Goal: Task Accomplishment & Management: Complete application form

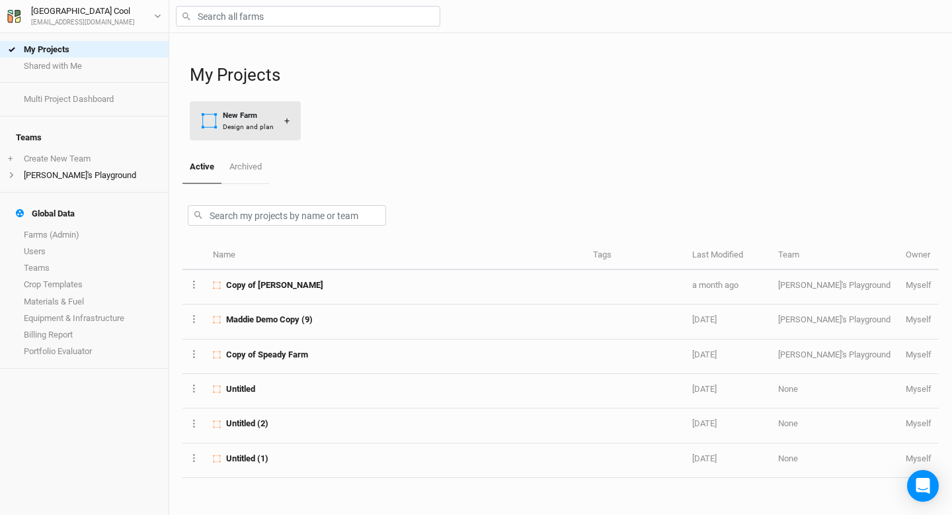
click at [231, 118] on div "New Farm" at bounding box center [248, 115] width 51 height 11
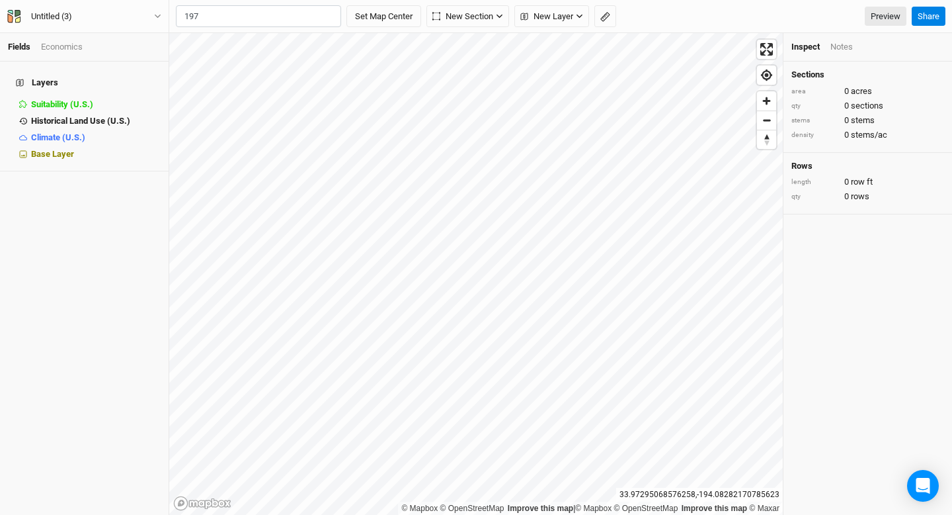
type input "[STREET_ADDRESS][US_STATE]"
click at [328, 15] on input "[STREET_ADDRESS][US_STATE]" at bounding box center [258, 16] width 165 height 22
click at [771, 105] on span "Zoom in" at bounding box center [766, 100] width 19 height 19
click at [224, 11] on input "text" at bounding box center [258, 16] width 165 height 22
type input "[STREET_ADDRESS][US_STATE]"
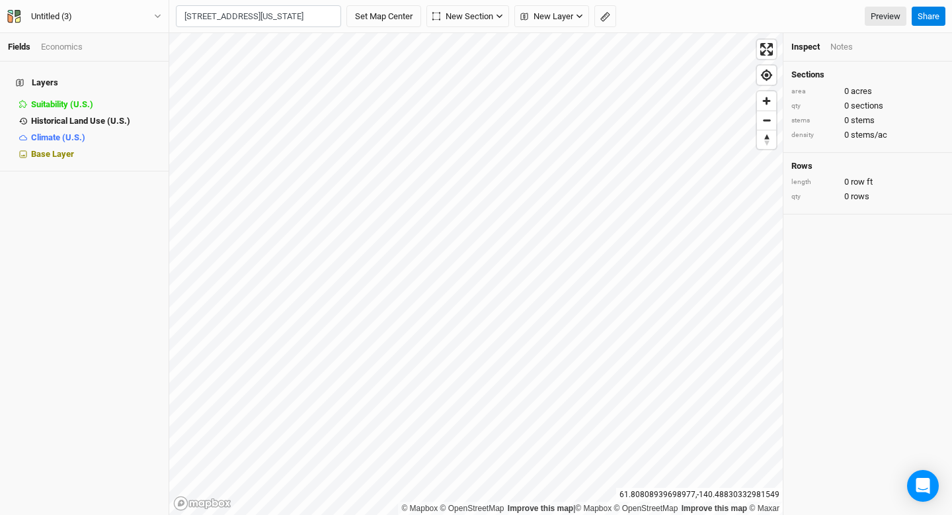
click at [310, 28] on div "197 Winter Street, North Andover, Massachusetts 01845, United States Set Map Ce…" at bounding box center [560, 16] width 783 height 33
click at [310, 23] on input "197 Winter Street, North Andover, Massachusetts 01845, United States" at bounding box center [258, 16] width 165 height 22
click at [328, 20] on input "197 Winter Street, North Andover, Massachusetts 01845, United States" at bounding box center [258, 16] width 165 height 22
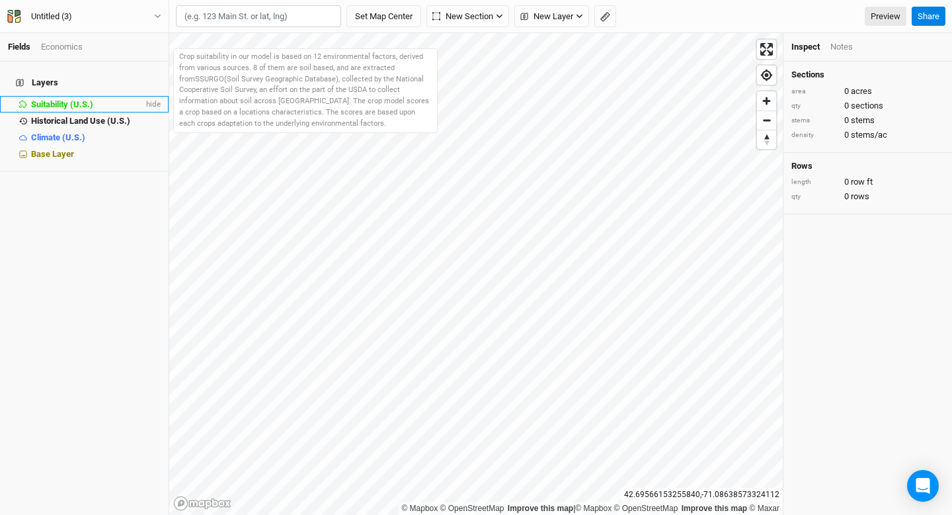
click at [101, 99] on div "Suitability (U.S.)" at bounding box center [87, 104] width 112 height 11
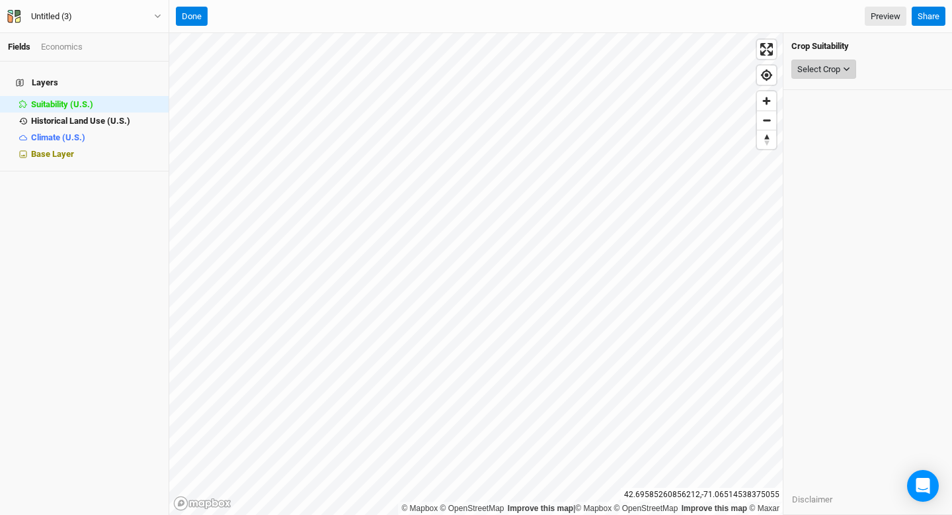
click at [822, 65] on div "Select Crop" at bounding box center [819, 69] width 43 height 13
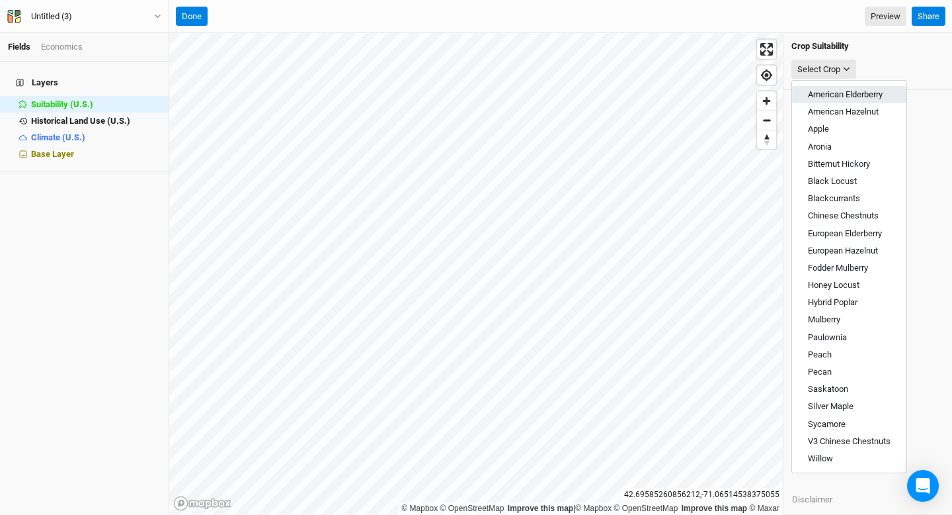
click at [831, 91] on span "American Elderberry" at bounding box center [845, 94] width 75 height 10
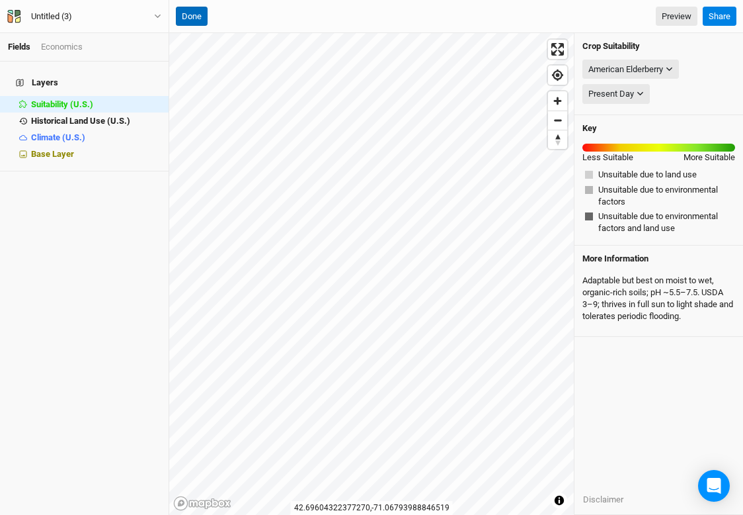
click at [198, 15] on button "Done" at bounding box center [192, 17] width 32 height 20
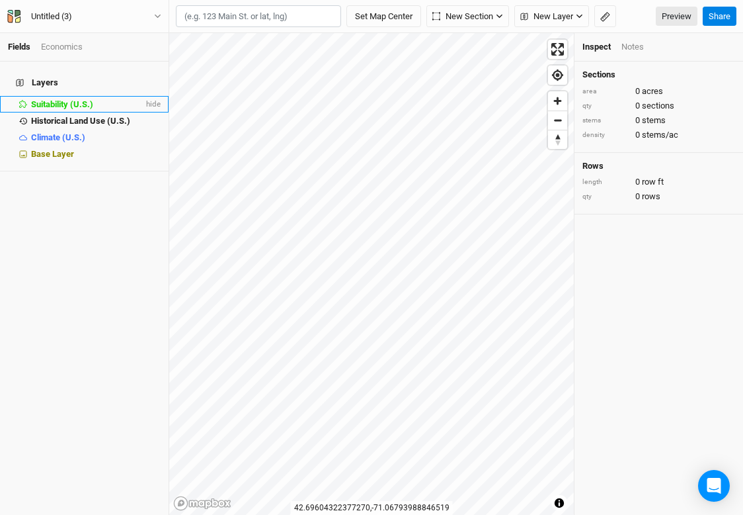
click at [77, 99] on span "Suitability (U.S.)" at bounding box center [62, 104] width 62 height 10
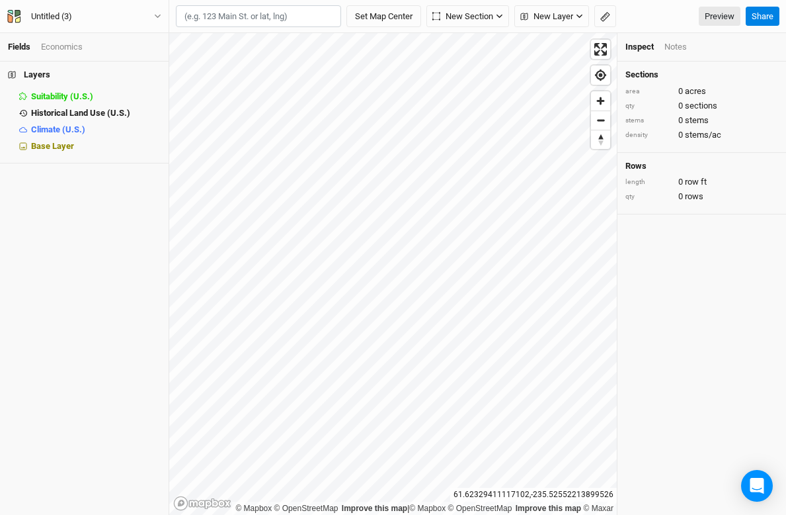
click at [283, 17] on input "text" at bounding box center [258, 16] width 165 height 22
click at [310, 21] on input "text" at bounding box center [258, 16] width 165 height 22
click at [302, 23] on input "text" at bounding box center [258, 16] width 165 height 22
click at [130, 198] on div "Layers Suitability (U.S.) hide Historical Land Use (U.S.) hide Climate (U.S.) h…" at bounding box center [84, 288] width 169 height 453
click at [87, 152] on li "Base Layer" at bounding box center [84, 146] width 169 height 17
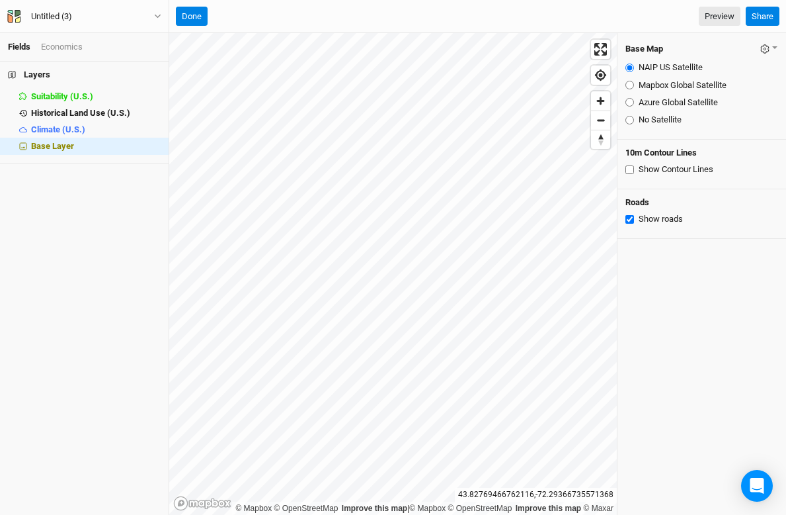
click at [627, 86] on input "Mapbox Global Satellite" at bounding box center [630, 85] width 9 height 9
radio input "true"
click at [627, 105] on input "Azure Global Satellite" at bounding box center [630, 102] width 9 height 9
radio input "true"
click at [202, 15] on button "Done" at bounding box center [192, 17] width 32 height 20
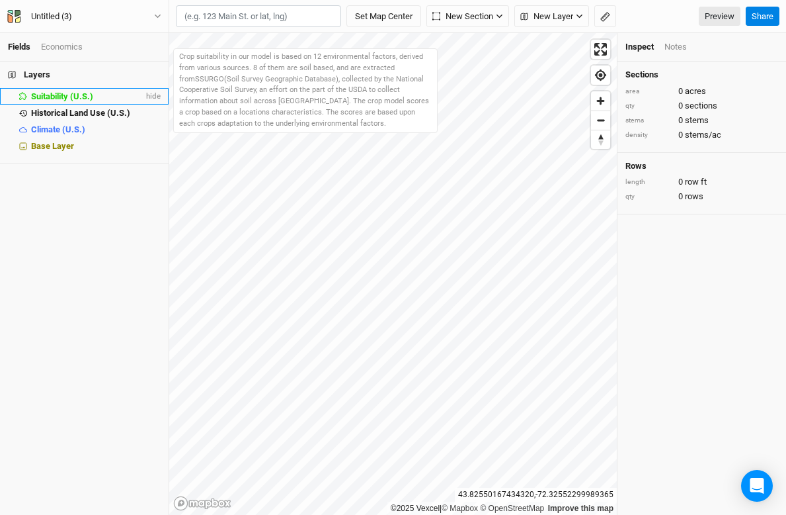
click at [94, 95] on div "Suitability (U.S.)" at bounding box center [87, 96] width 112 height 11
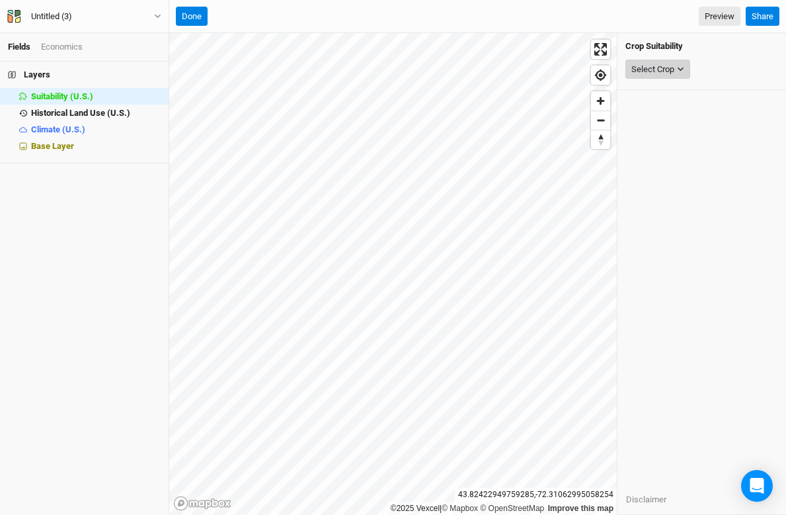
click at [627, 73] on button "Select Crop" at bounding box center [658, 70] width 65 height 20
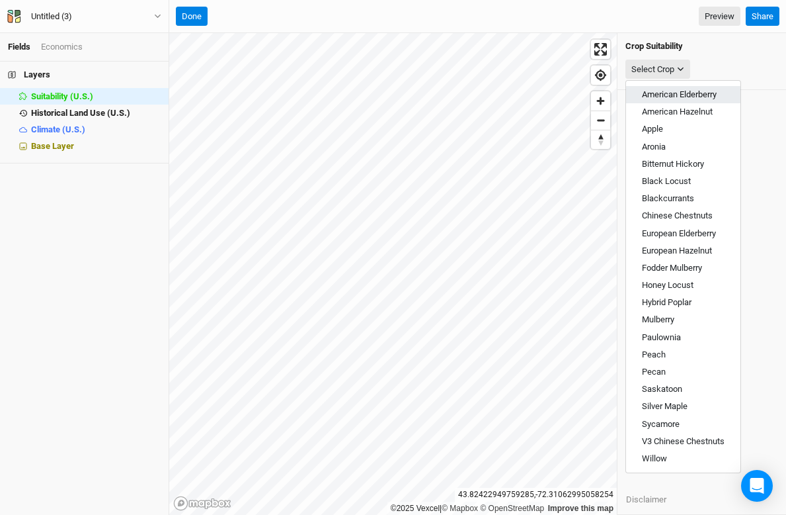
click at [627, 97] on span "American Elderberry" at bounding box center [679, 94] width 75 height 10
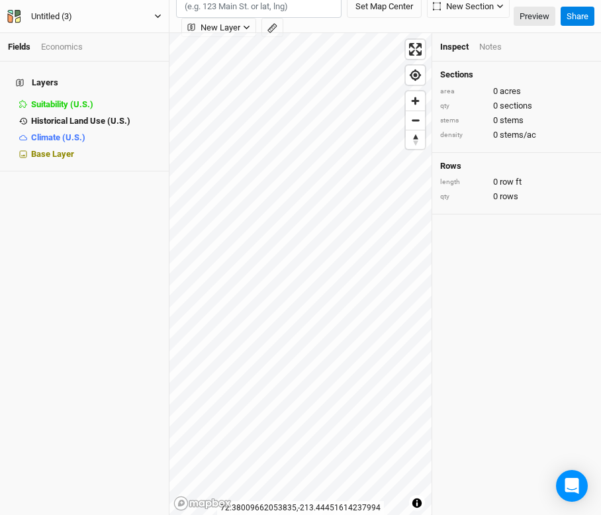
click at [98, 18] on button "Untitled (3)" at bounding box center [84, 16] width 155 height 15
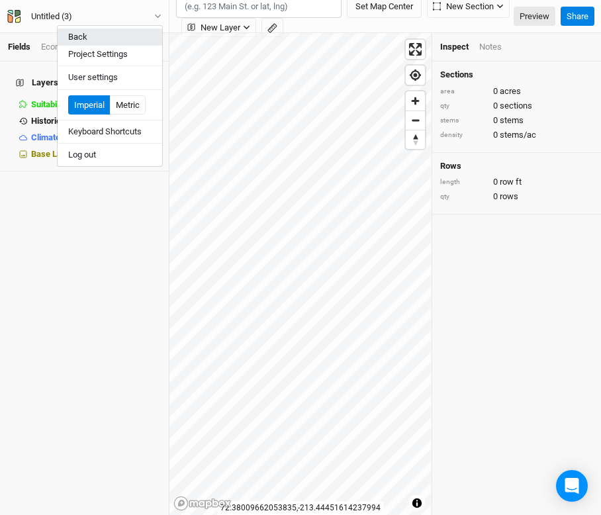
click at [91, 38] on button "Back" at bounding box center [110, 36] width 104 height 17
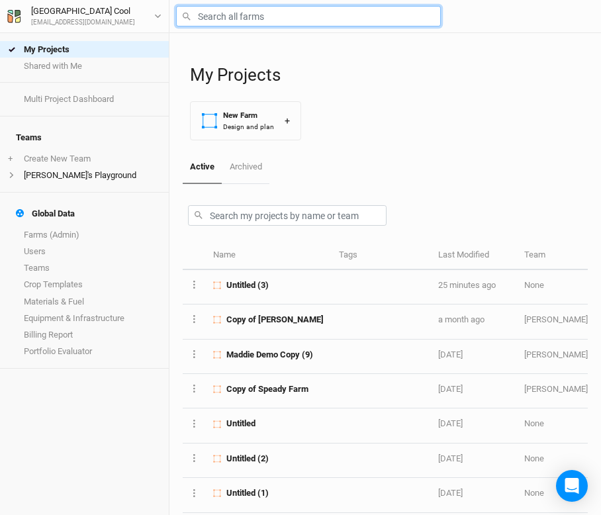
click at [204, 18] on input "text" at bounding box center [308, 16] width 265 height 21
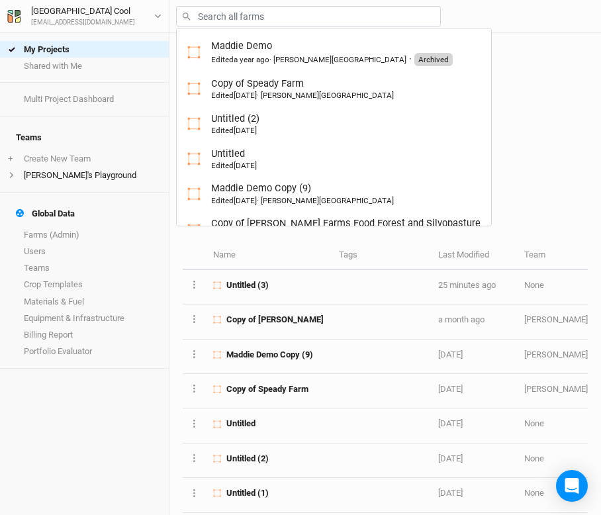
click at [485, 65] on h1 "My Projects" at bounding box center [388, 75] width 397 height 21
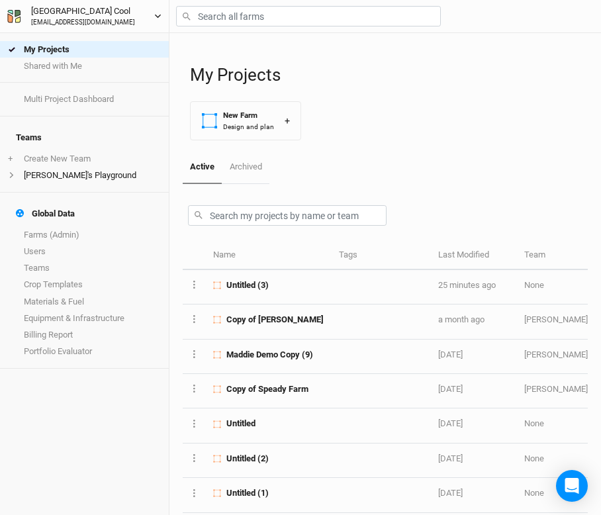
click at [149, 14] on button "Madison Cool madison@propagateag.com" at bounding box center [84, 16] width 155 height 24
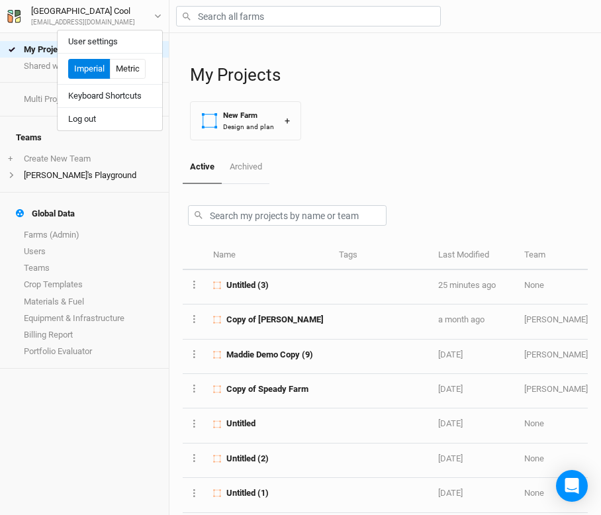
click at [237, 54] on div "My Projects New Farm Design and plan +" at bounding box center [388, 92] width 397 height 118
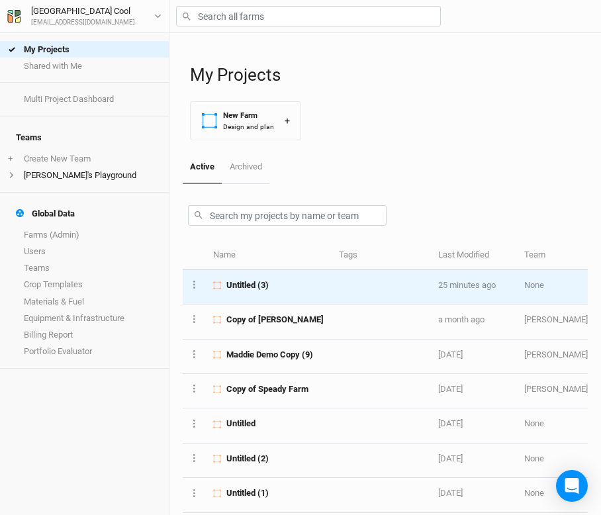
click at [259, 290] on span "Untitled (3)" at bounding box center [247, 285] width 42 height 12
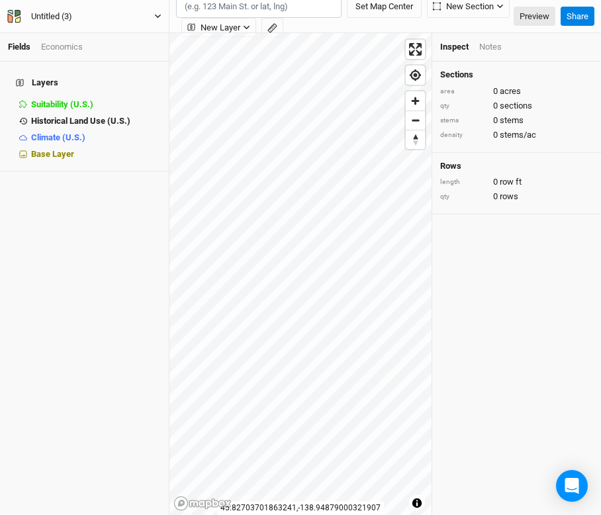
click at [57, 14] on div "Untitled (3)" at bounding box center [51, 16] width 41 height 13
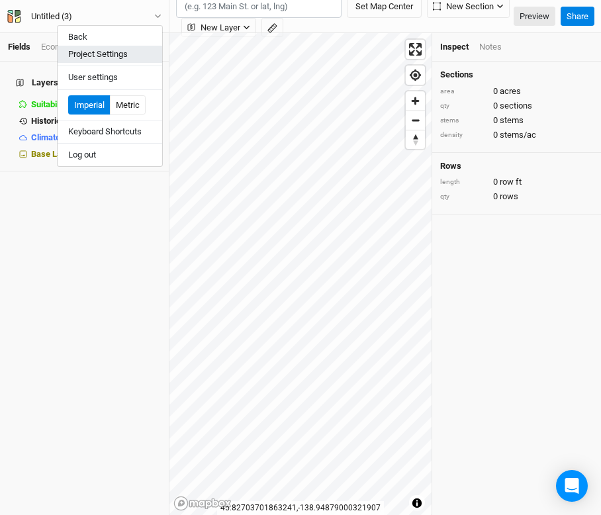
click at [85, 52] on button "Project Settings" at bounding box center [110, 54] width 104 height 17
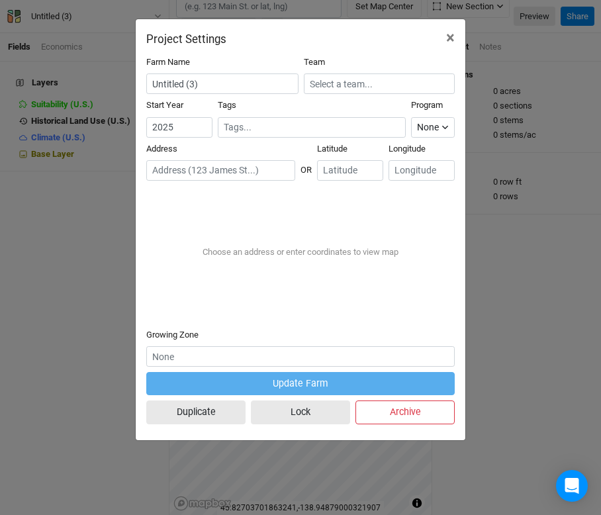
click at [190, 167] on input "text" at bounding box center [220, 170] width 149 height 21
click at [336, 169] on input "number" at bounding box center [350, 170] width 66 height 21
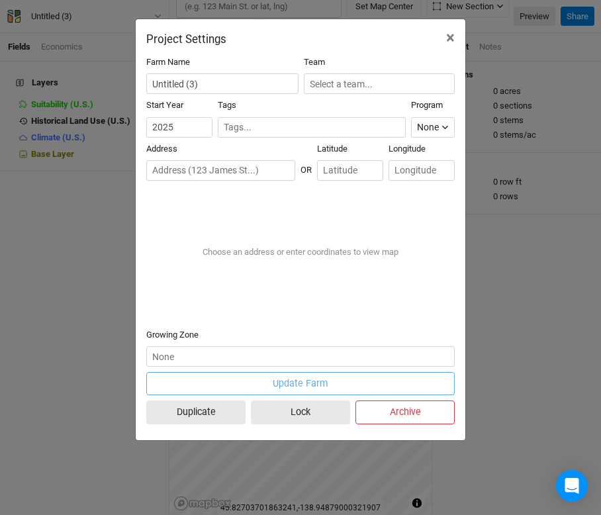
click at [310, 255] on div "Choose an address or enter coordinates to view map" at bounding box center [300, 251] width 217 height 33
click at [403, 171] on input "number" at bounding box center [421, 170] width 66 height 21
click at [229, 160] on input "text" at bounding box center [220, 170] width 149 height 21
type input "197"
click at [450, 36] on span "×" at bounding box center [450, 37] width 9 height 19
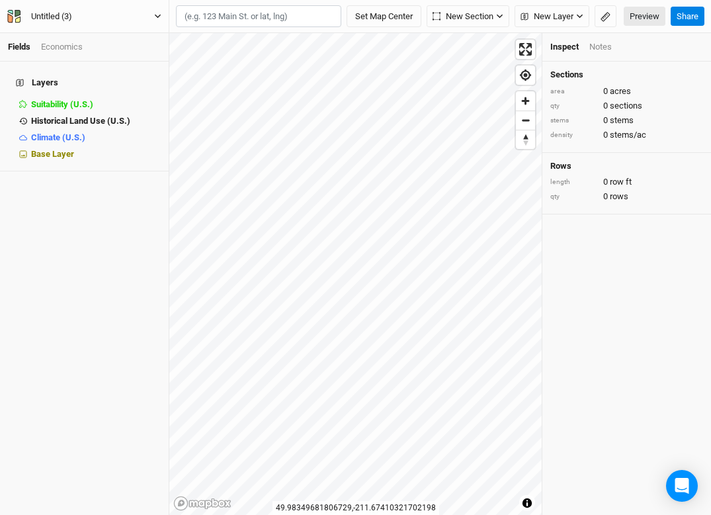
click at [142, 19] on button "Untitled (3)" at bounding box center [84, 16] width 155 height 15
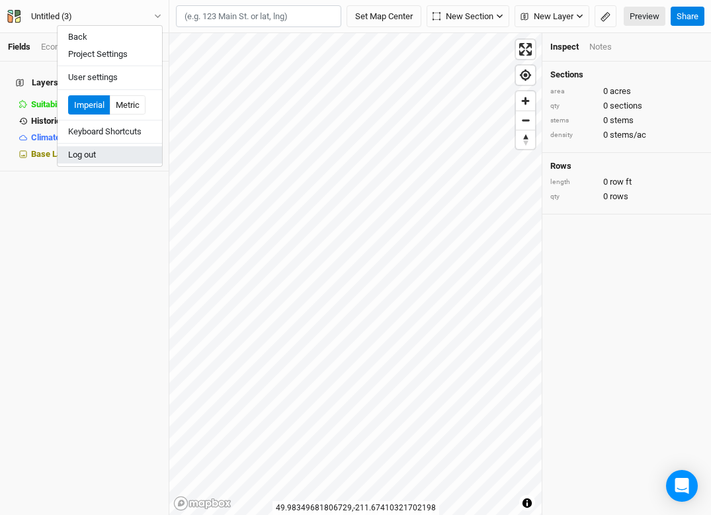
click at [135, 149] on button "Log out" at bounding box center [110, 154] width 104 height 17
